Goal: Information Seeking & Learning: Find specific fact

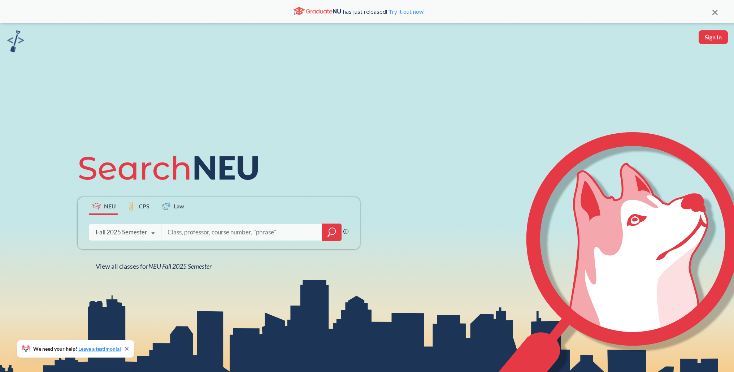
click at [331, 232] on icon "magnifying glass" at bounding box center [332, 232] width 9 height 10
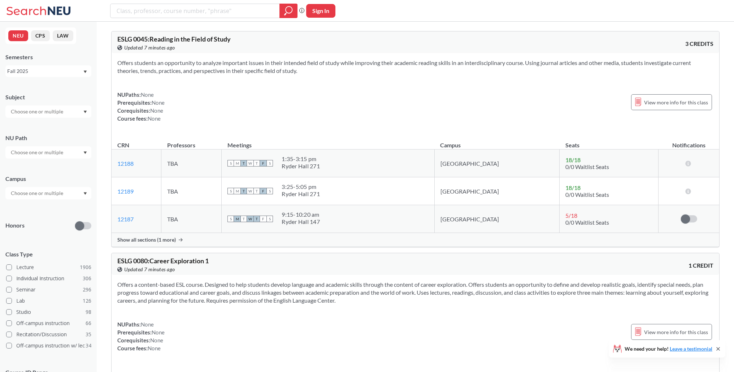
click at [212, 14] on input "search" at bounding box center [195, 11] width 159 height 12
type input "ai for hci"
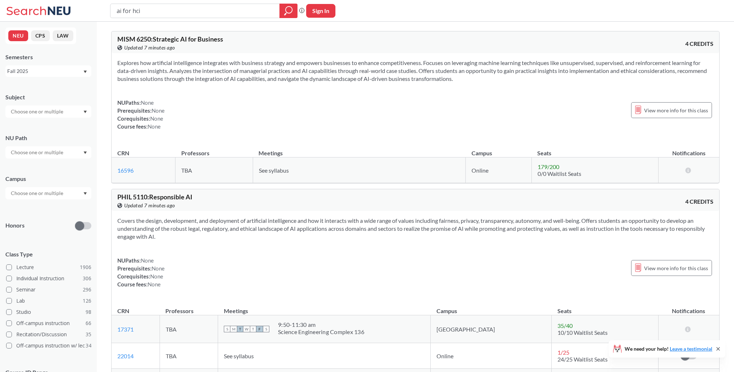
drag, startPoint x: 150, startPoint y: 11, endPoint x: 81, endPoint y: 11, distance: 68.3
click at [83, 11] on div "ai for hci Phrase search guarantees the exact search appears in the results. Ex…" at bounding box center [367, 11] width 734 height 22
type input "AI"
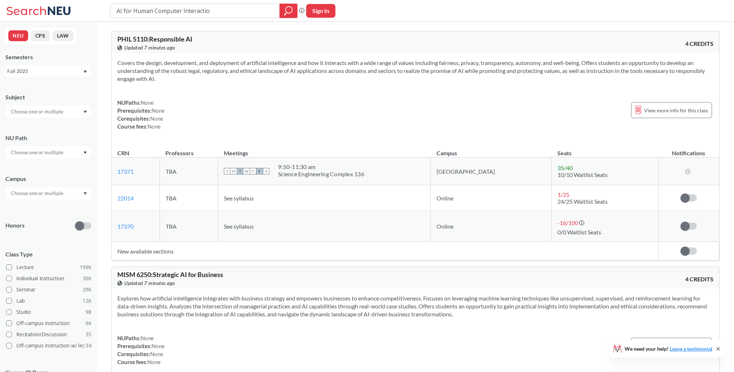
type input "AI for Human Computer Interaction"
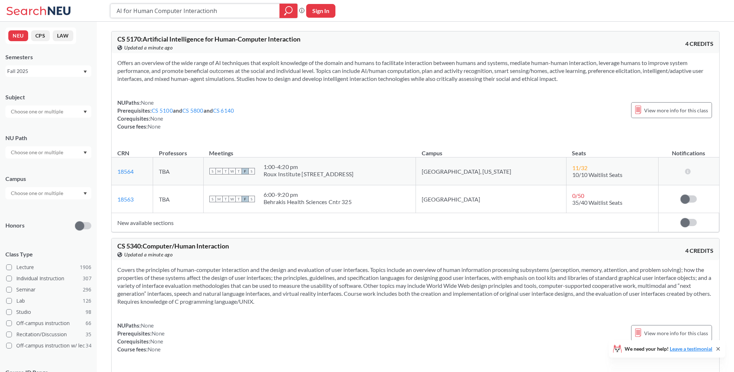
type input "AI for Human Computer Interactionhh"
